Goal: Communication & Community: Connect with others

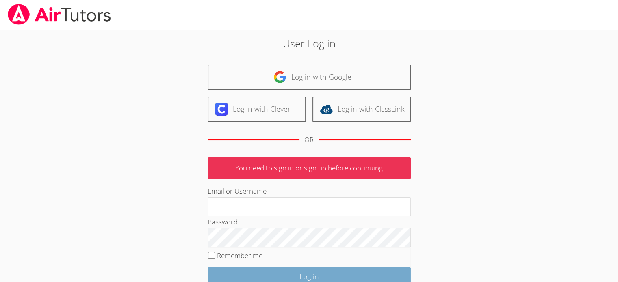
type input "[EMAIL_ADDRESS][DOMAIN_NAME]"
click at [281, 274] on input "Log in" at bounding box center [309, 277] width 203 height 19
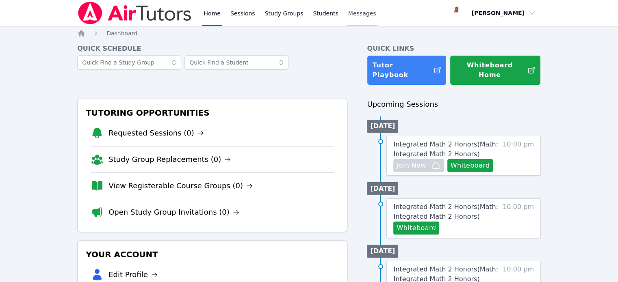
click at [357, 16] on span "Messages" at bounding box center [362, 13] width 28 height 8
